Goal: Task Accomplishment & Management: Use online tool/utility

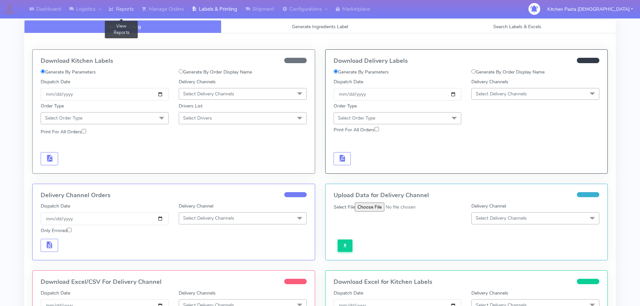
click at [118, 4] on link "Reports" at bounding box center [121, 9] width 33 height 18
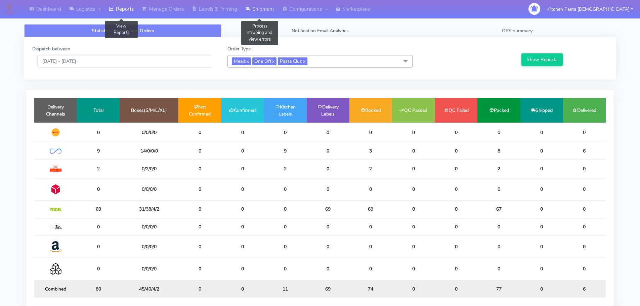
click at [250, 9] on icon at bounding box center [247, 9] width 5 height 7
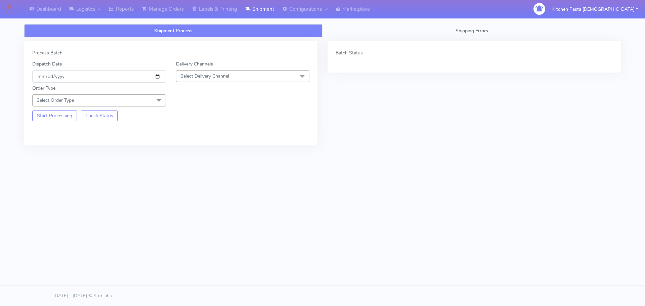
click at [243, 75] on span "Select Delivery Channel" at bounding box center [243, 76] width 134 height 12
click at [192, 150] on div "Yodel" at bounding box center [243, 151] width 126 height 7
click at [154, 104] on span at bounding box center [158, 100] width 13 height 13
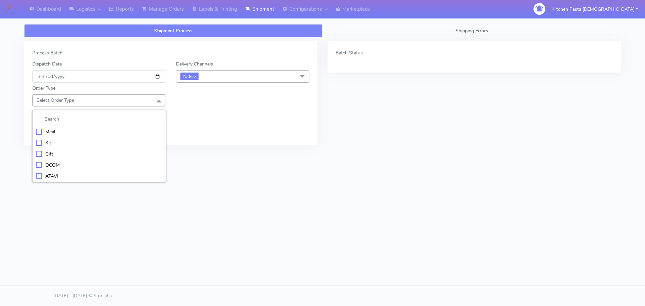
click at [70, 145] on div "Kit" at bounding box center [99, 142] width 126 height 7
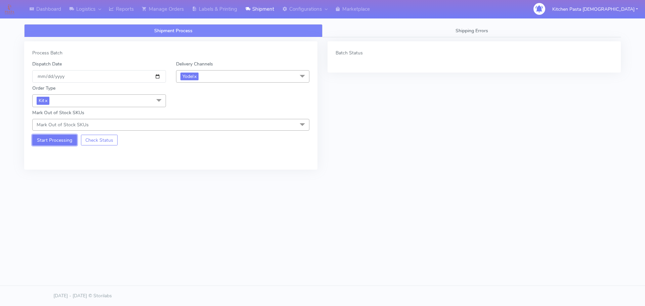
click at [59, 139] on button "Start Processing" at bounding box center [54, 140] width 45 height 11
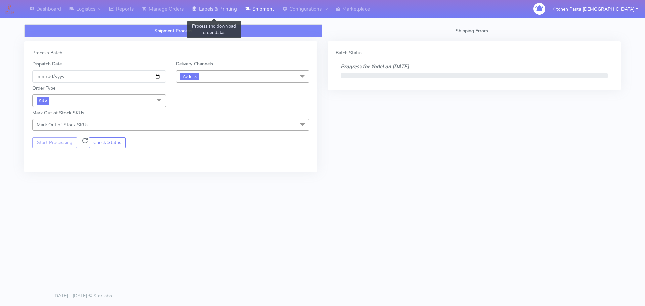
click at [208, 13] on link "Labels & Printing" at bounding box center [214, 9] width 53 height 18
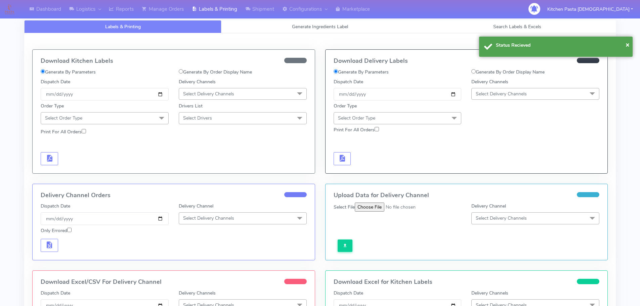
click at [557, 91] on span "Select Delivery Channels" at bounding box center [536, 94] width 128 height 12
click at [477, 153] on li "DPD" at bounding box center [535, 158] width 127 height 11
drag, startPoint x: 522, startPoint y: 84, endPoint x: 525, endPoint y: 87, distance: 4.3
click at [524, 86] on div "Delivery Channels DPD x DHL OnFleet Royal Mail DPD Yodel MaxOptra Amazon Collec…" at bounding box center [536, 89] width 138 height 22
click at [526, 88] on span "DPD x" at bounding box center [536, 94] width 128 height 12
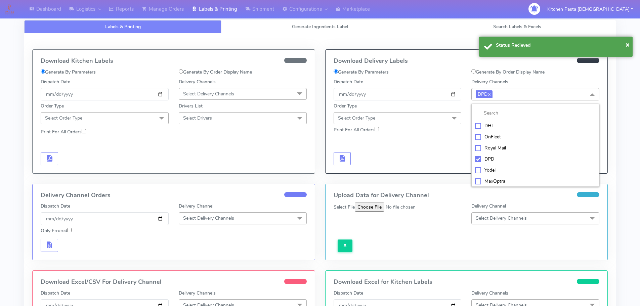
click at [503, 171] on div "Yodel" at bounding box center [535, 170] width 121 height 7
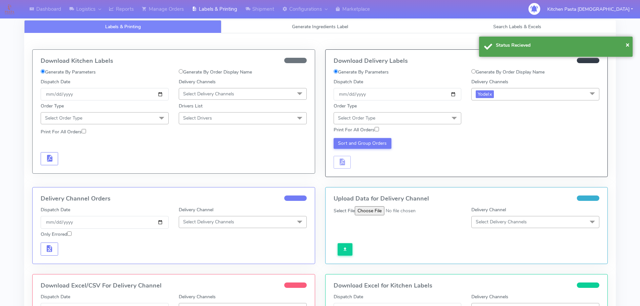
click at [438, 120] on span "Select Order Type" at bounding box center [398, 118] width 128 height 12
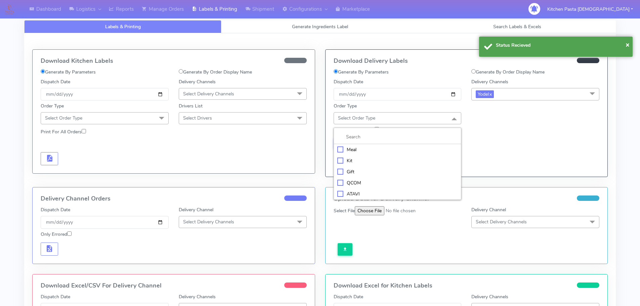
click at [368, 161] on div "Kit" at bounding box center [397, 160] width 121 height 7
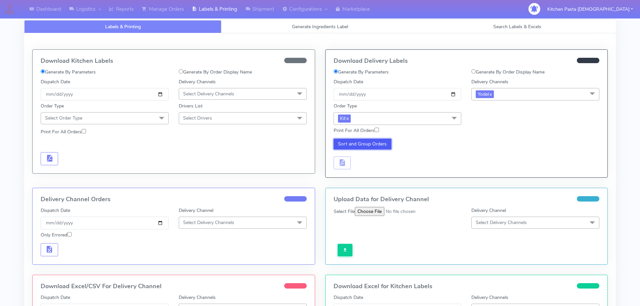
click at [349, 144] on button "Sort and Group Orders" at bounding box center [363, 144] width 58 height 11
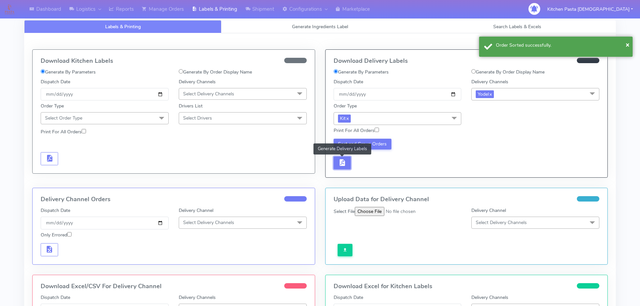
click at [343, 161] on span "button" at bounding box center [342, 164] width 8 height 6
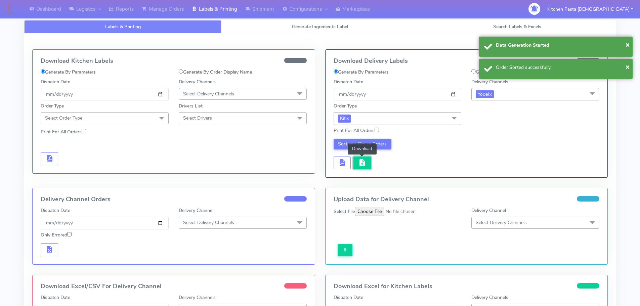
click at [368, 163] on button "button" at bounding box center [362, 163] width 17 height 13
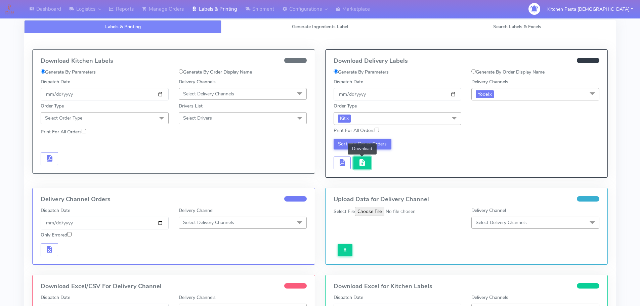
click at [367, 159] on button "button" at bounding box center [362, 163] width 17 height 13
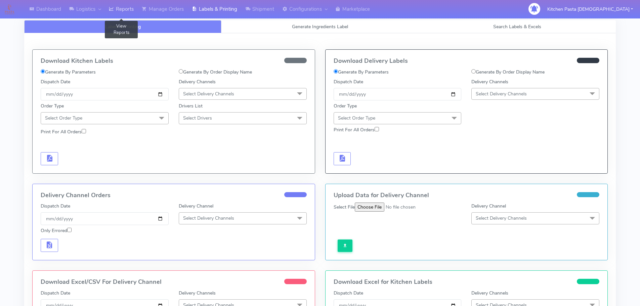
click at [116, 9] on link "Reports" at bounding box center [121, 9] width 33 height 18
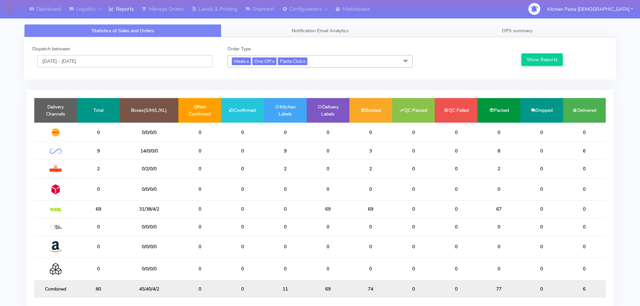
click at [147, 65] on input "[DATE] - [DATE]" at bounding box center [124, 61] width 175 height 12
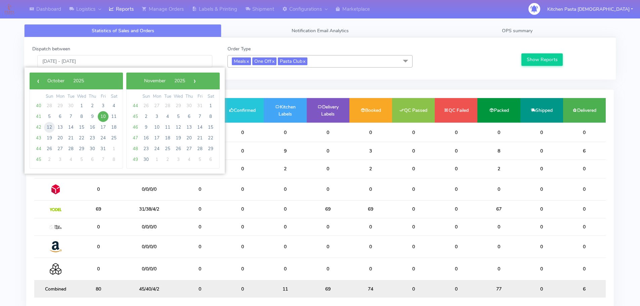
click at [50, 127] on span "12" at bounding box center [49, 127] width 11 height 11
type input "12/10/2025 - 12/10/2025"
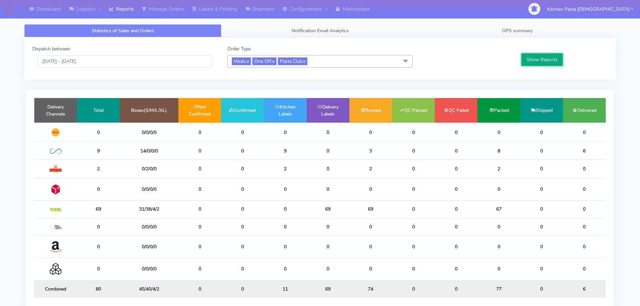
click at [545, 60] on button "Show Reports" at bounding box center [542, 59] width 41 height 12
